Goal: Task Accomplishment & Management: Manage account settings

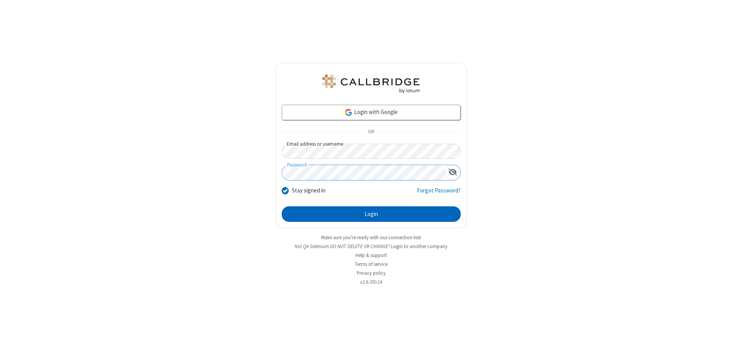
click at [371, 214] on button "Login" at bounding box center [371, 213] width 179 height 15
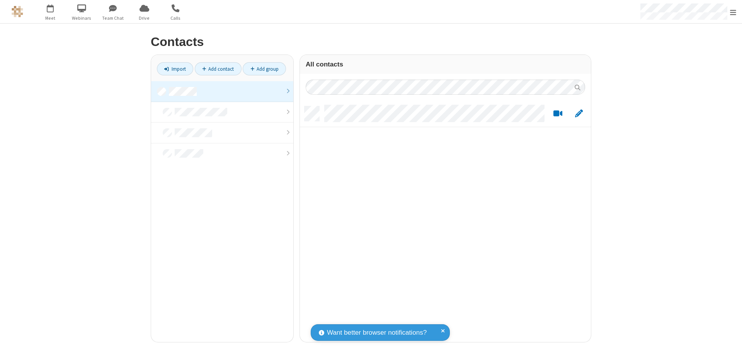
scroll to position [236, 285]
click at [222, 91] on link at bounding box center [222, 91] width 142 height 21
click at [218, 69] on link "Add contact" at bounding box center [218, 68] width 47 height 13
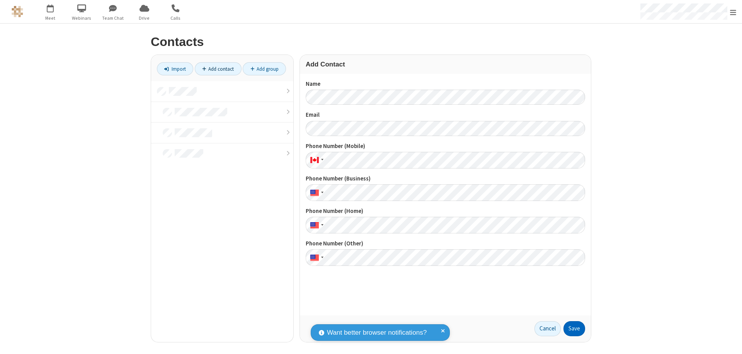
click at [574, 329] on button "Save" at bounding box center [575, 328] width 22 height 15
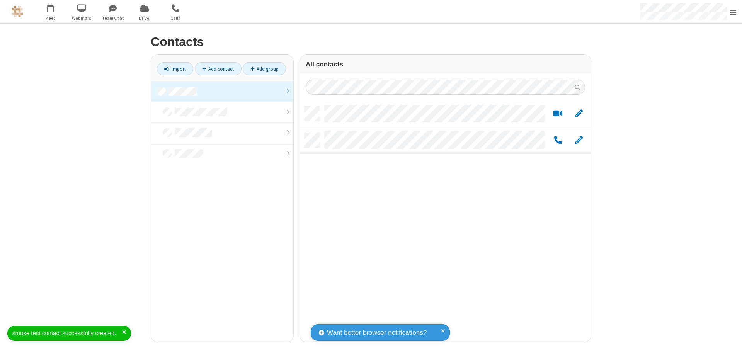
scroll to position [236, 285]
